Goal: Task Accomplishment & Management: Manage account settings

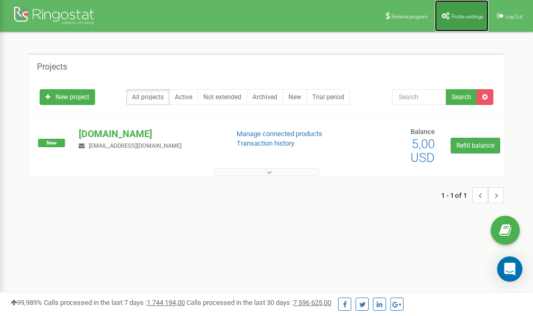
click at [464, 11] on link "Profile settings" at bounding box center [461, 16] width 54 height 32
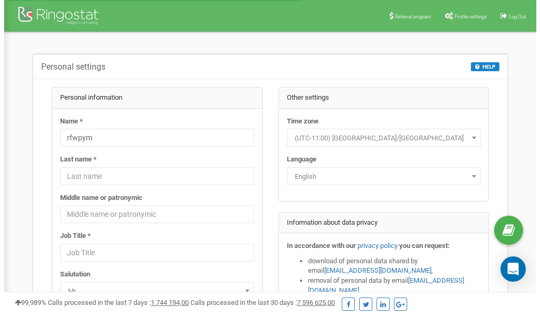
scroll to position [53, 0]
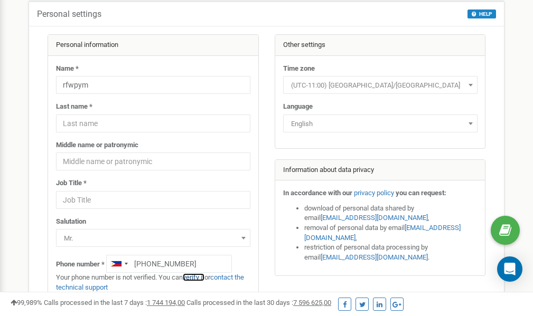
click at [197, 277] on link "verify it" at bounding box center [194, 277] width 22 height 8
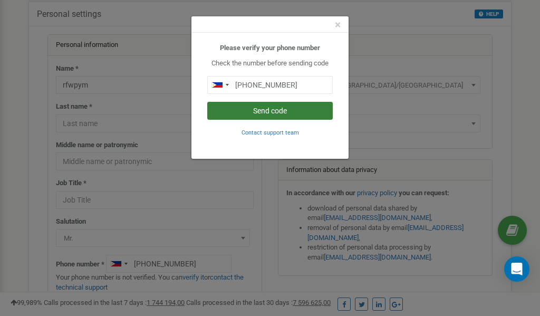
click at [267, 108] on button "Send code" at bounding box center [270, 111] width 126 height 18
